Goal: Check status: Check status

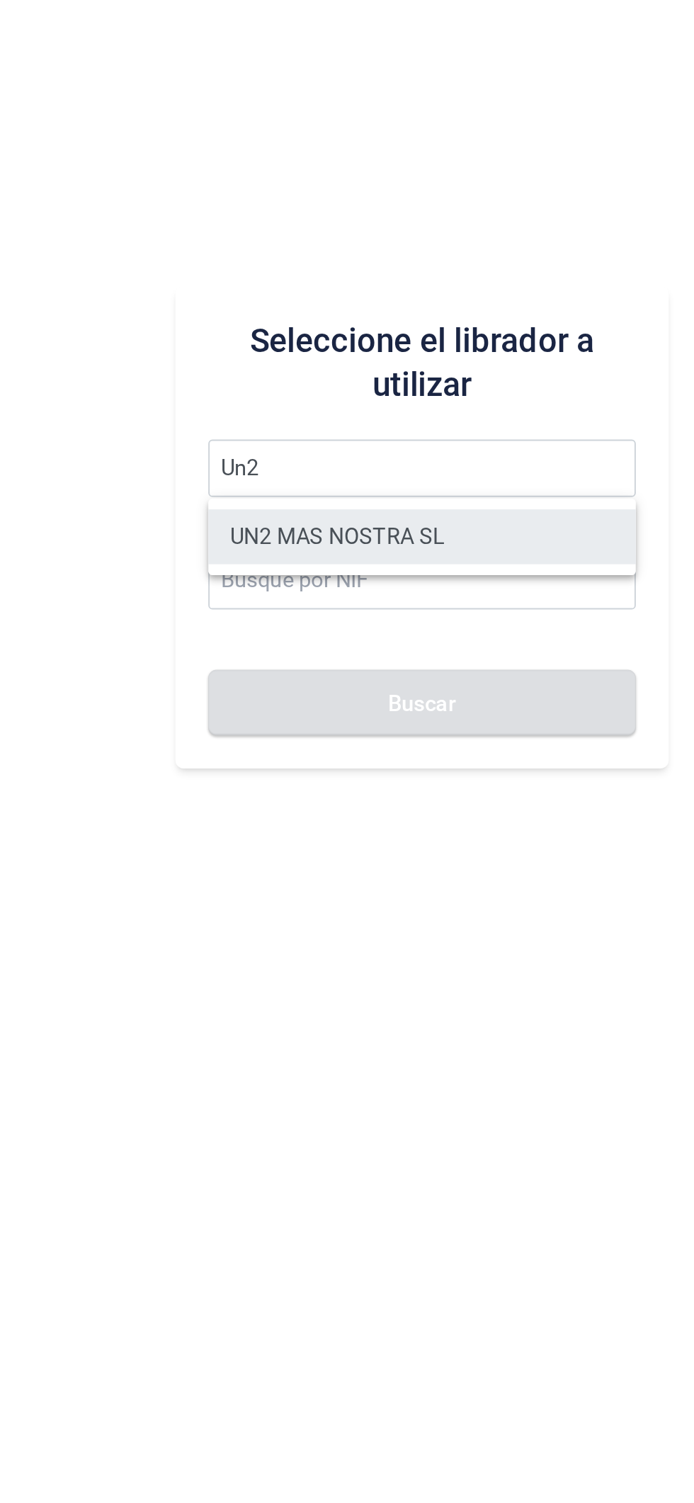
click at [450, 786] on li "UN2 MAS NOSTRA SL" at bounding box center [439, 785] width 221 height 28
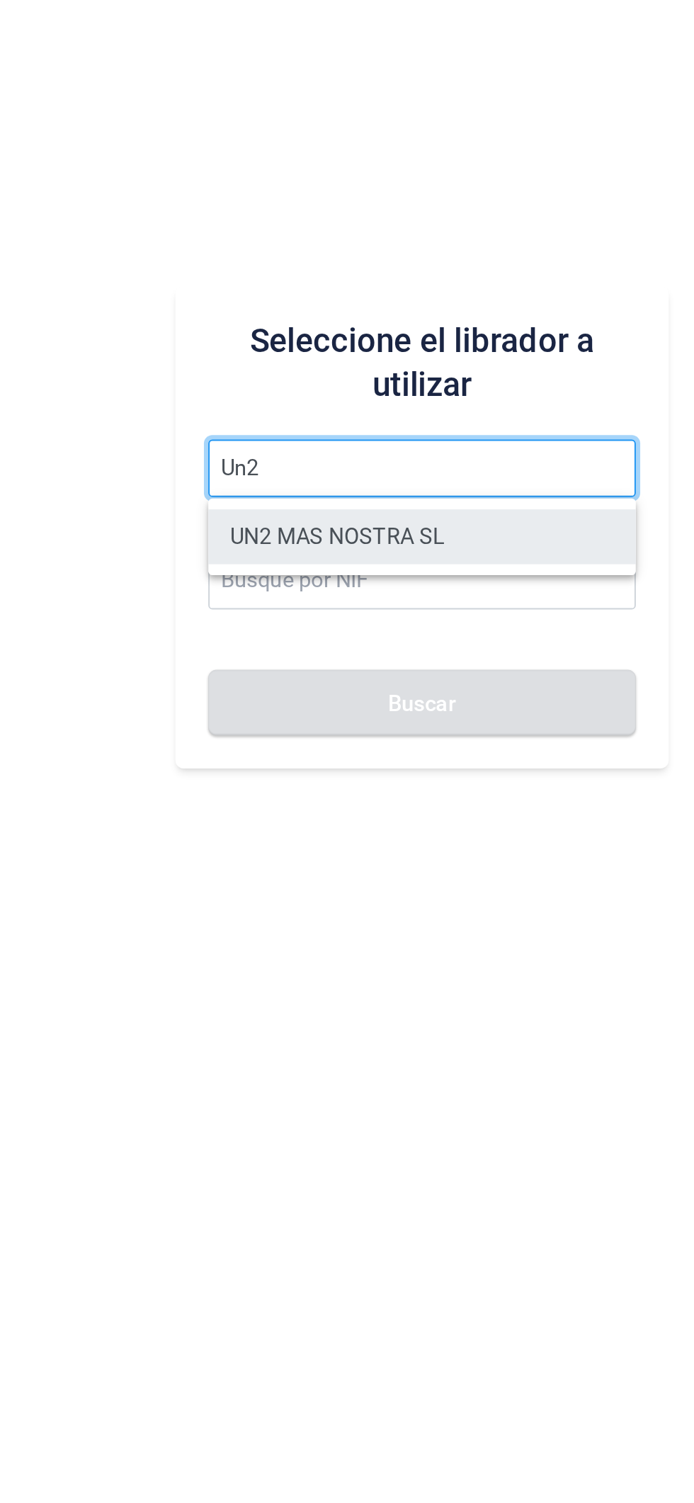
type input "UN2 MAS NOSTRA SL"
type input "B19775030"
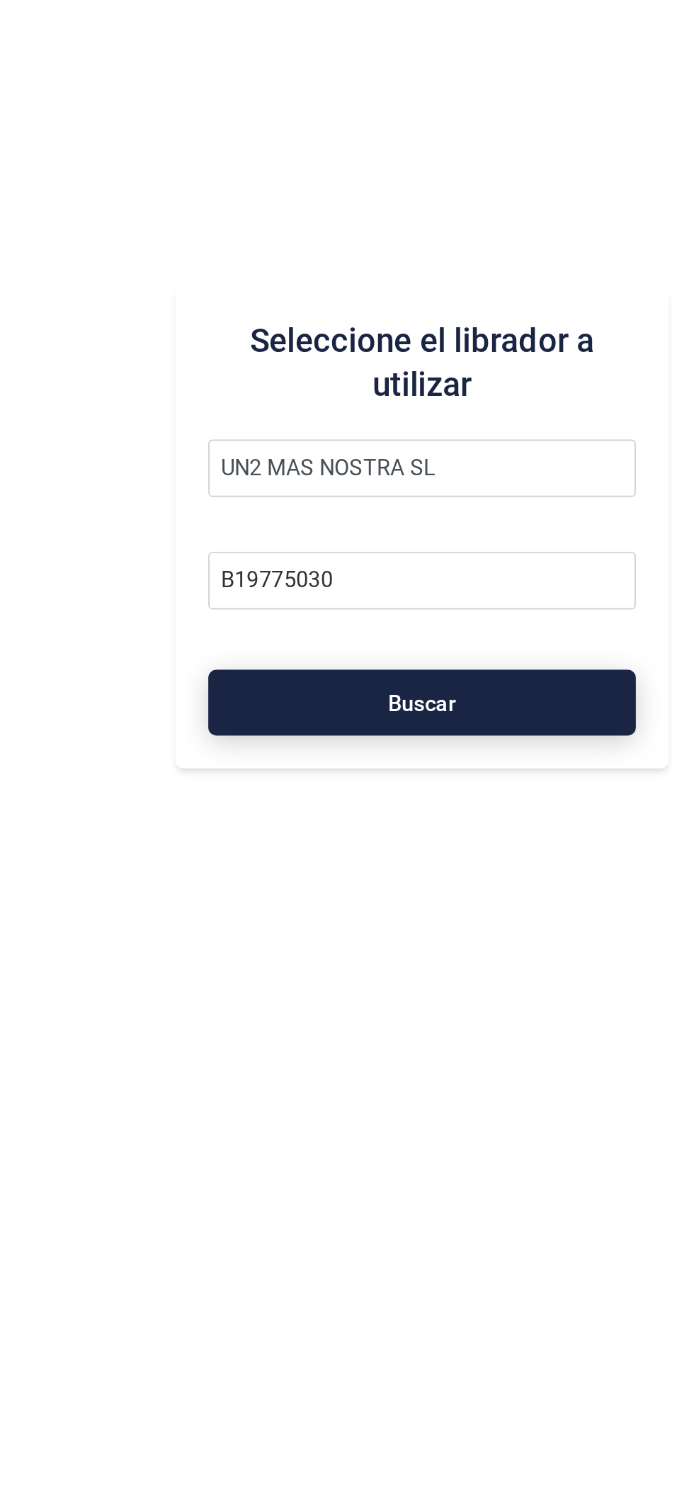
click at [461, 873] on button "Buscar" at bounding box center [439, 871] width 221 height 34
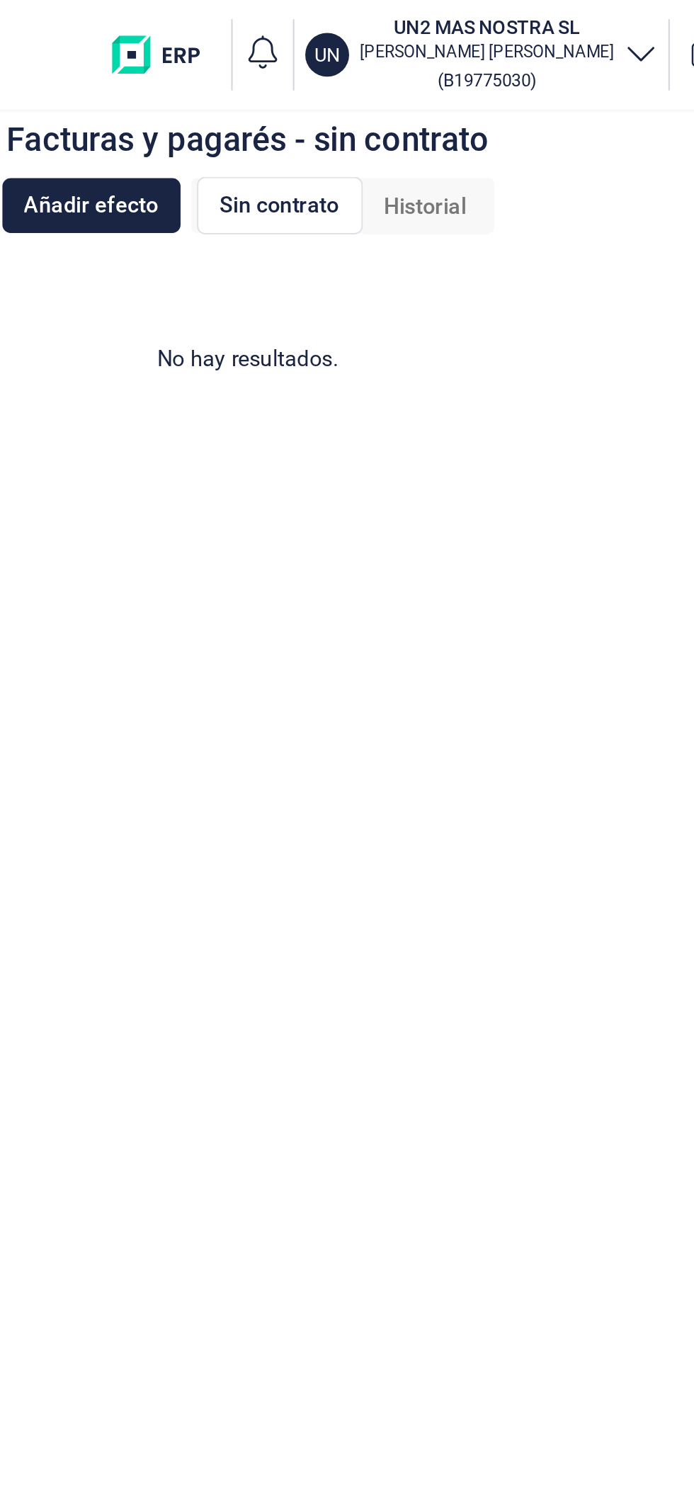
click at [541, 106] on span "Historial" at bounding box center [531, 106] width 42 height 17
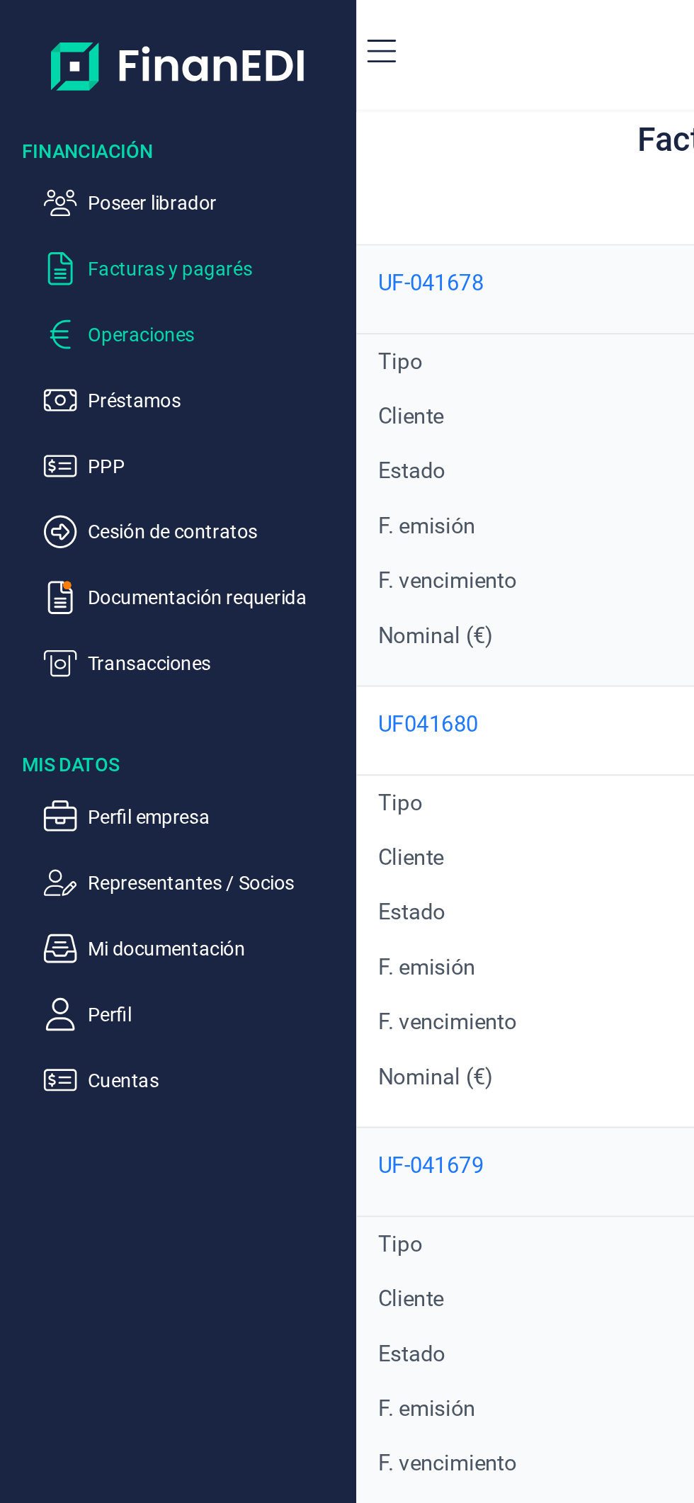
click at [100, 169] on p "Operaciones" at bounding box center [111, 172] width 133 height 17
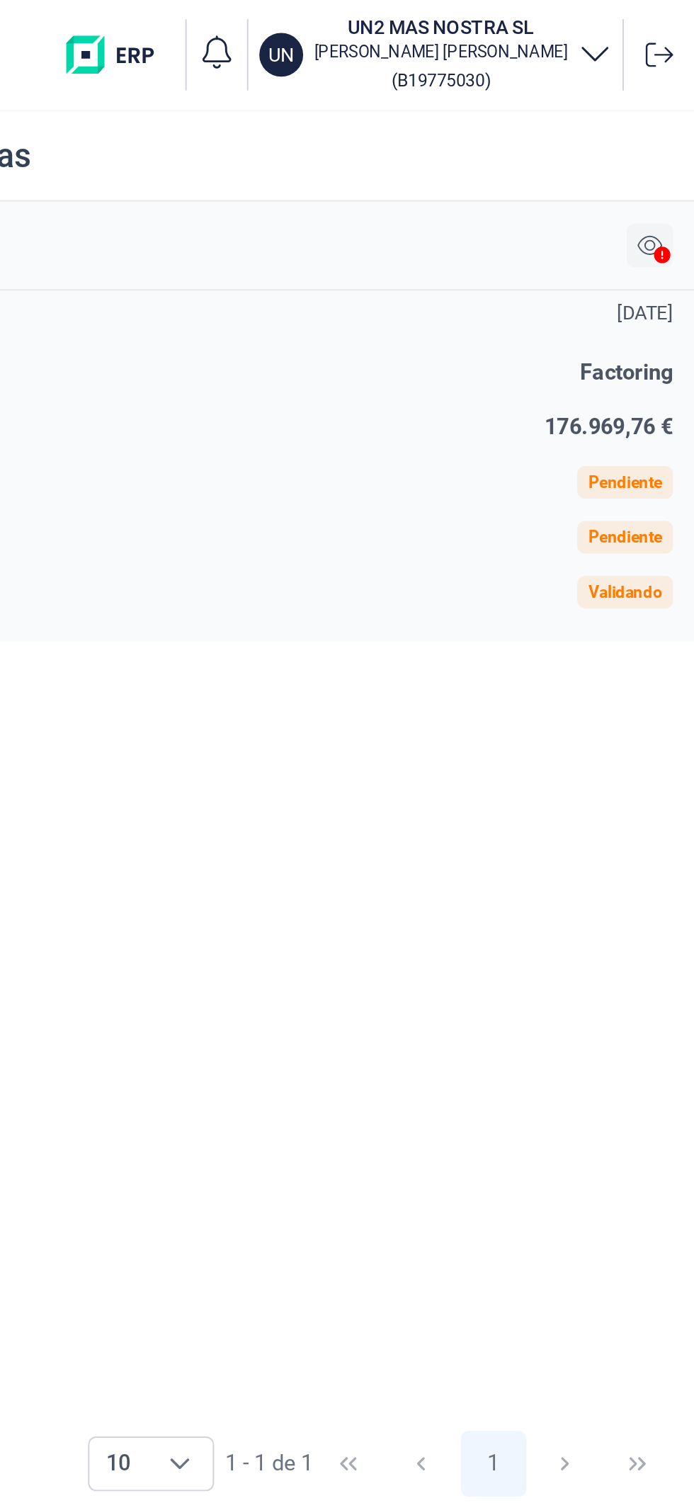
click at [671, 130] on icon at bounding box center [670, 126] width 13 height 11
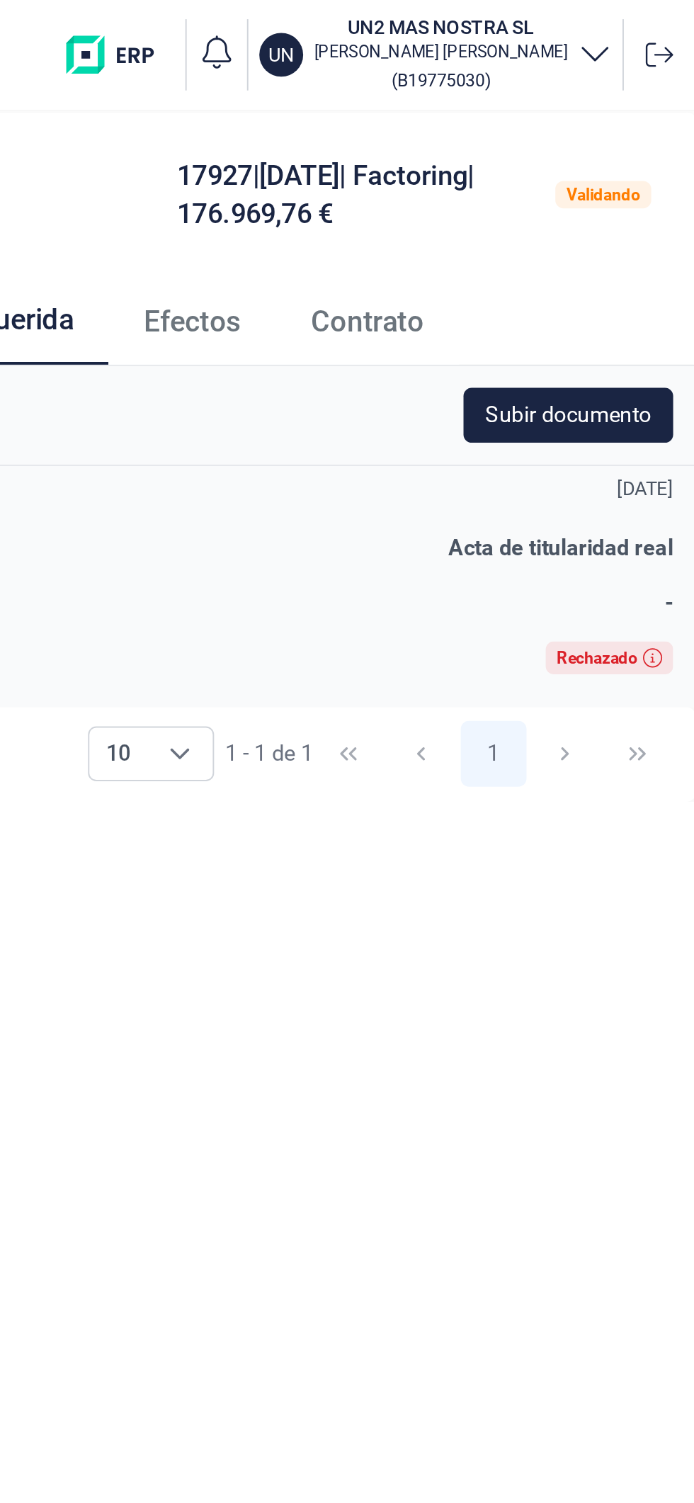
click at [452, 172] on span "Efectos" at bounding box center [434, 166] width 50 height 15
